Goal: Information Seeking & Learning: Learn about a topic

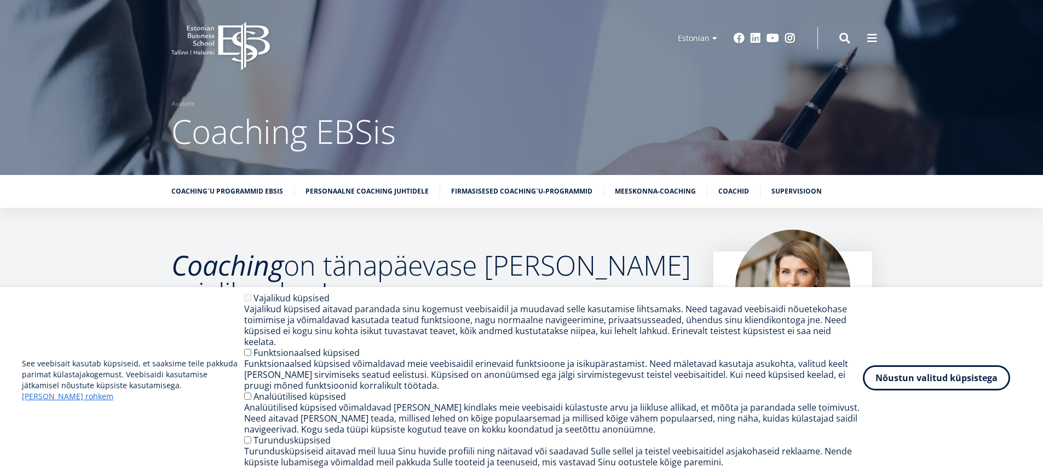
click at [898, 382] on button "Nõustun valitud küpsistega" at bounding box center [936, 378] width 147 height 25
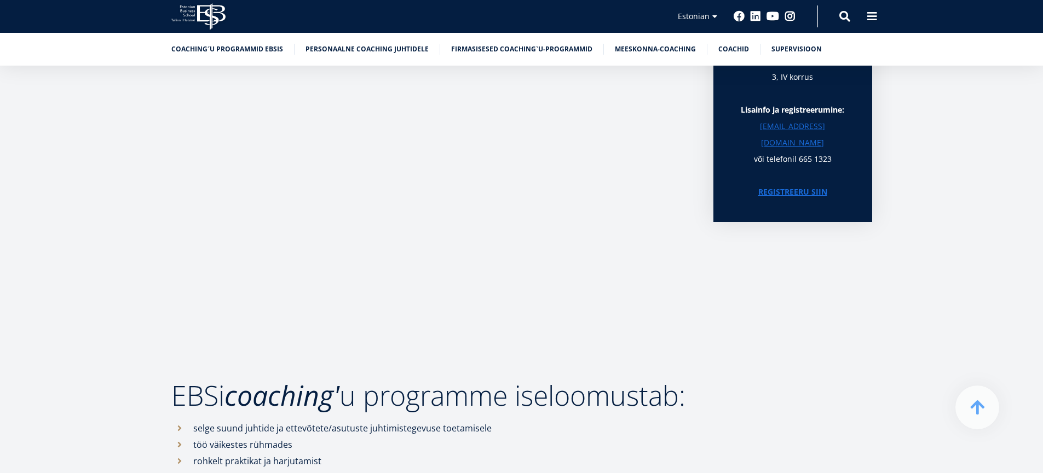
scroll to position [432, 0]
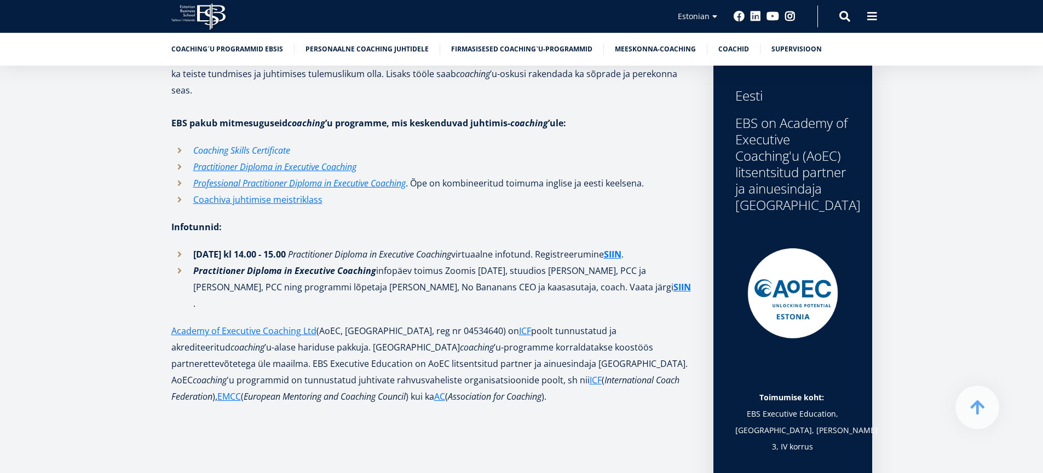
click at [242, 145] on em "Coaching Skills Certificate" at bounding box center [241, 151] width 97 height 12
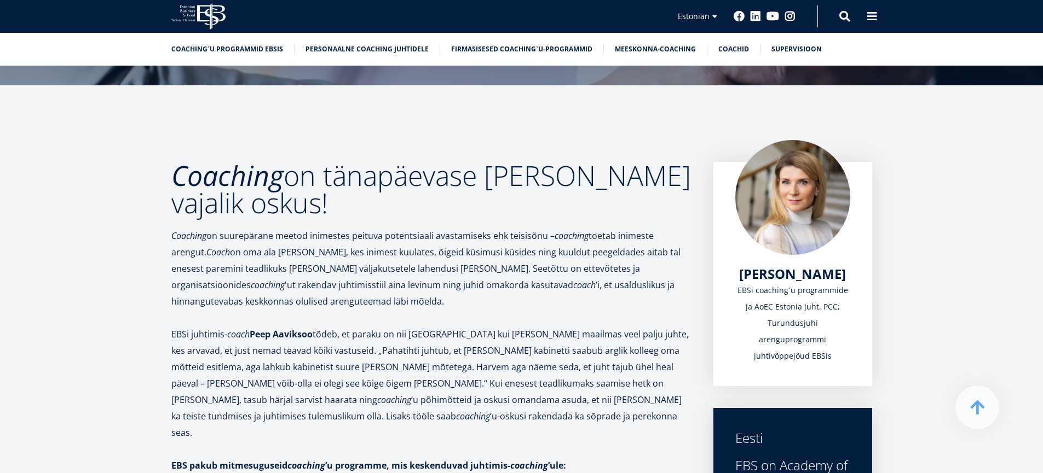
scroll to position [351, 0]
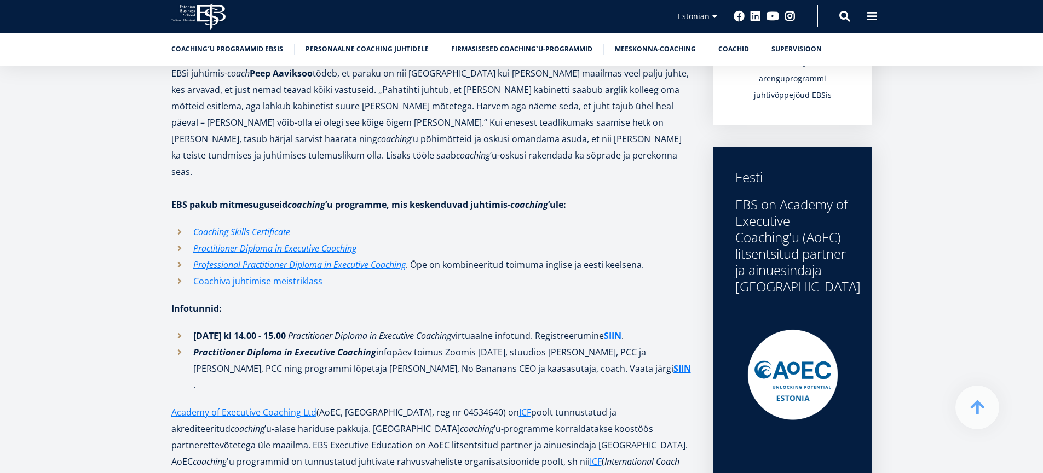
click at [202, 226] on em "Coaching Skills Certificate" at bounding box center [241, 232] width 97 height 12
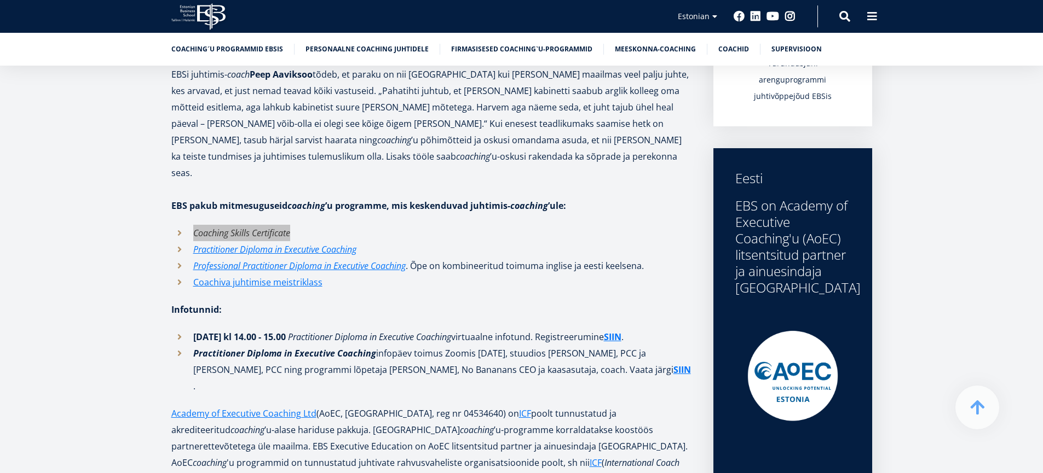
scroll to position [351, 0]
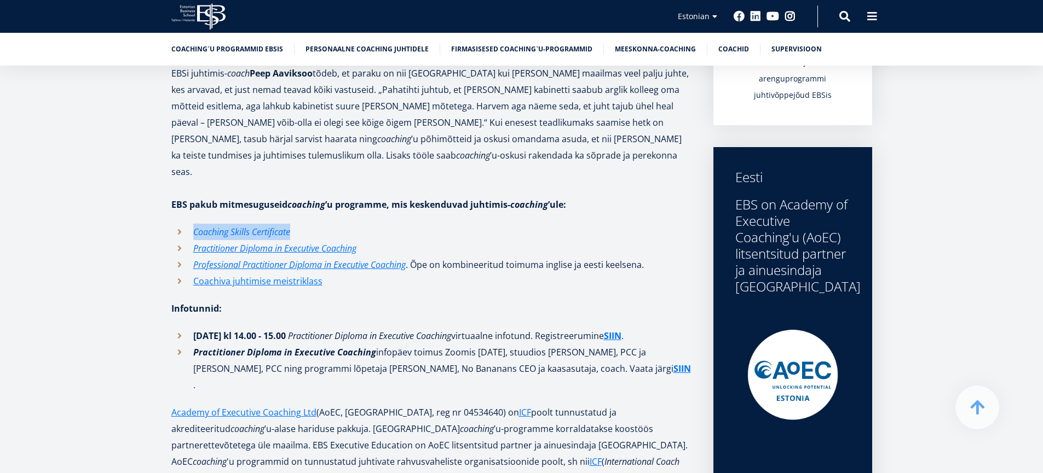
click at [246, 226] on em "Coaching Skills Certificate" at bounding box center [241, 232] width 97 height 12
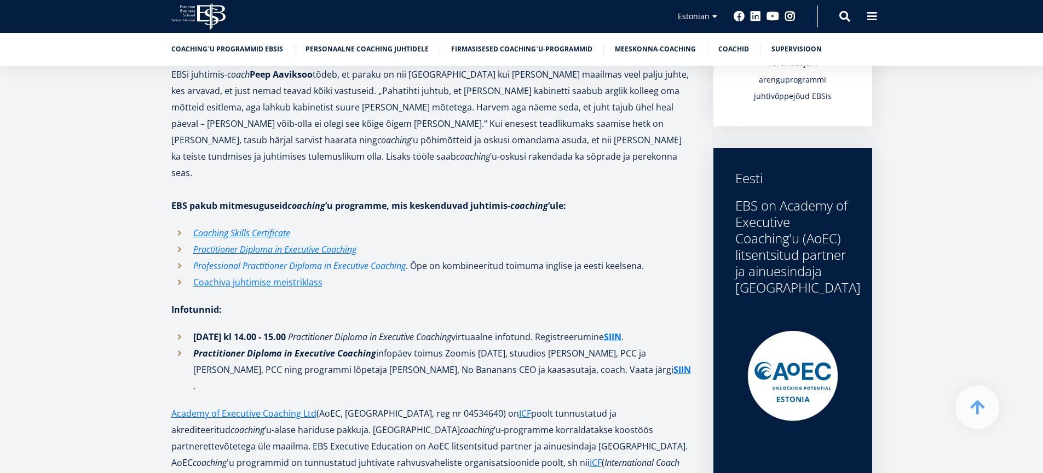
scroll to position [351, 0]
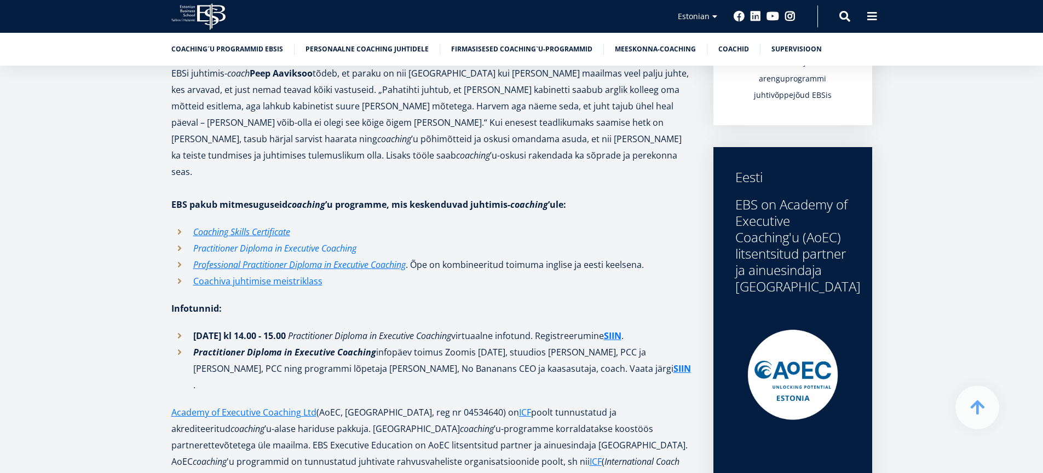
click at [268, 242] on em "Practitioner Diploma in Executive Coaching" at bounding box center [274, 248] width 163 height 12
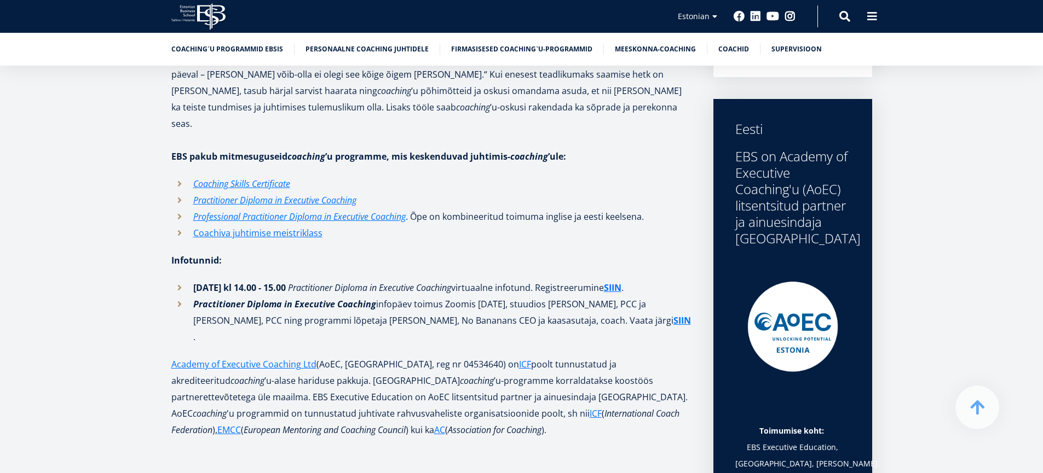
scroll to position [351, 0]
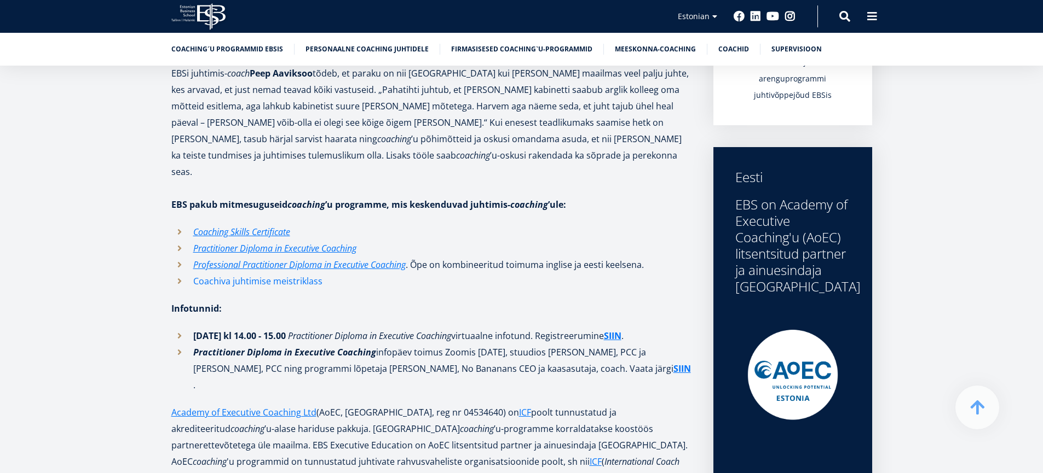
click at [234, 273] on link "Coachiva juhtimise meistriklass" at bounding box center [257, 281] width 129 height 16
click at [213, 259] on em "Professional Practitioner Diploma in Executive Coaching" at bounding box center [299, 265] width 212 height 12
